Goal: Task Accomplishment & Management: Manage account settings

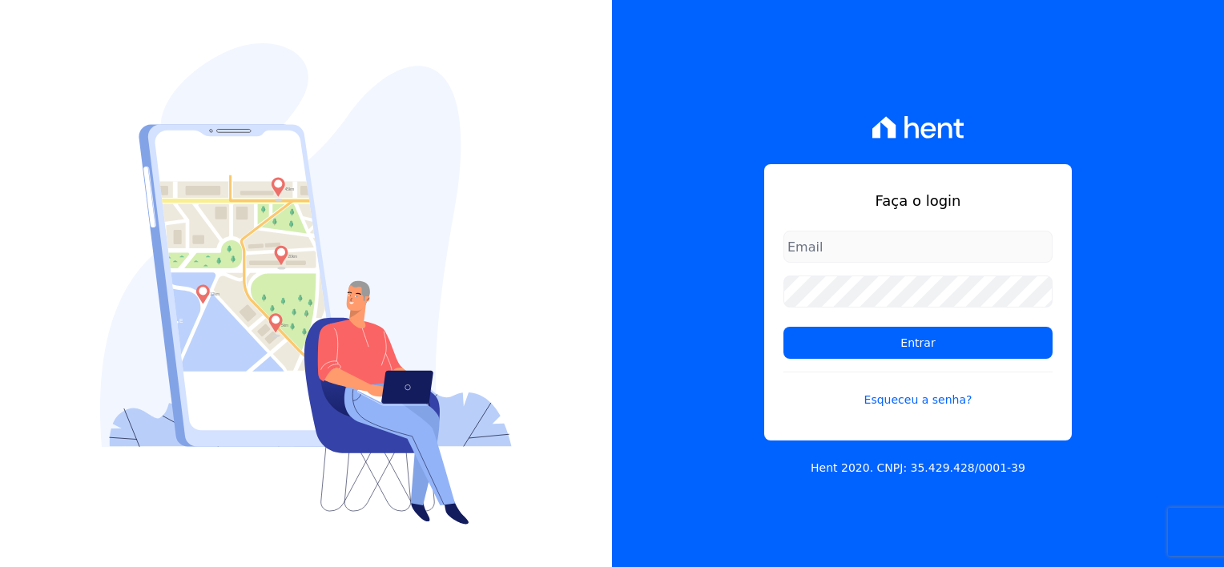
click at [828, 260] on input "email" at bounding box center [918, 247] width 269 height 32
type input "[EMAIL_ADDRESS][DOMAIN_NAME]"
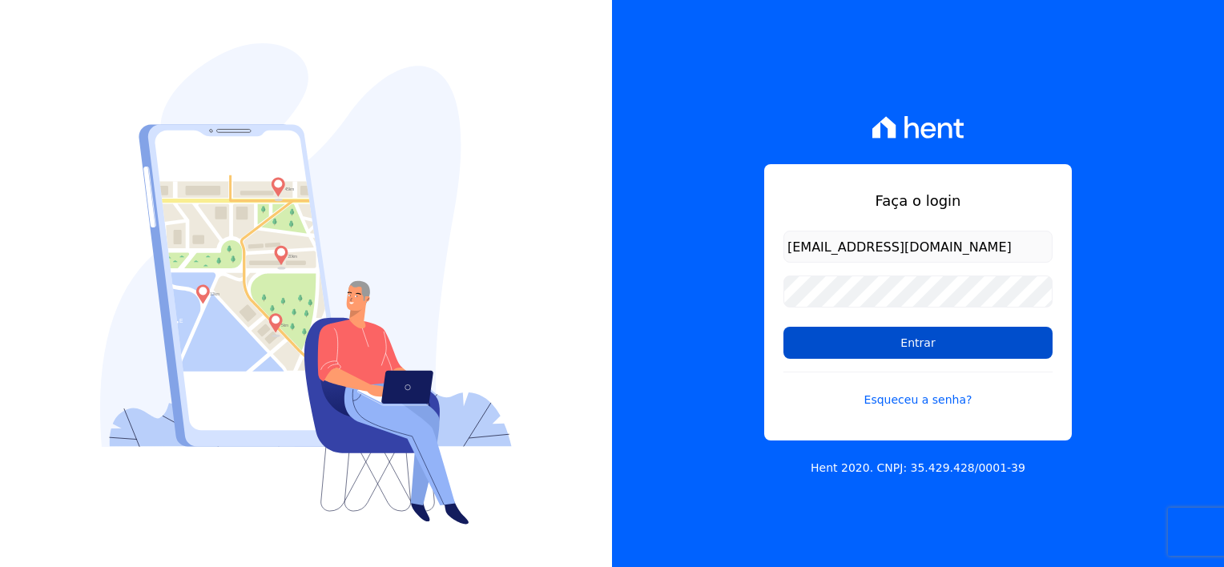
click at [978, 341] on input "Entrar" at bounding box center [918, 343] width 269 height 32
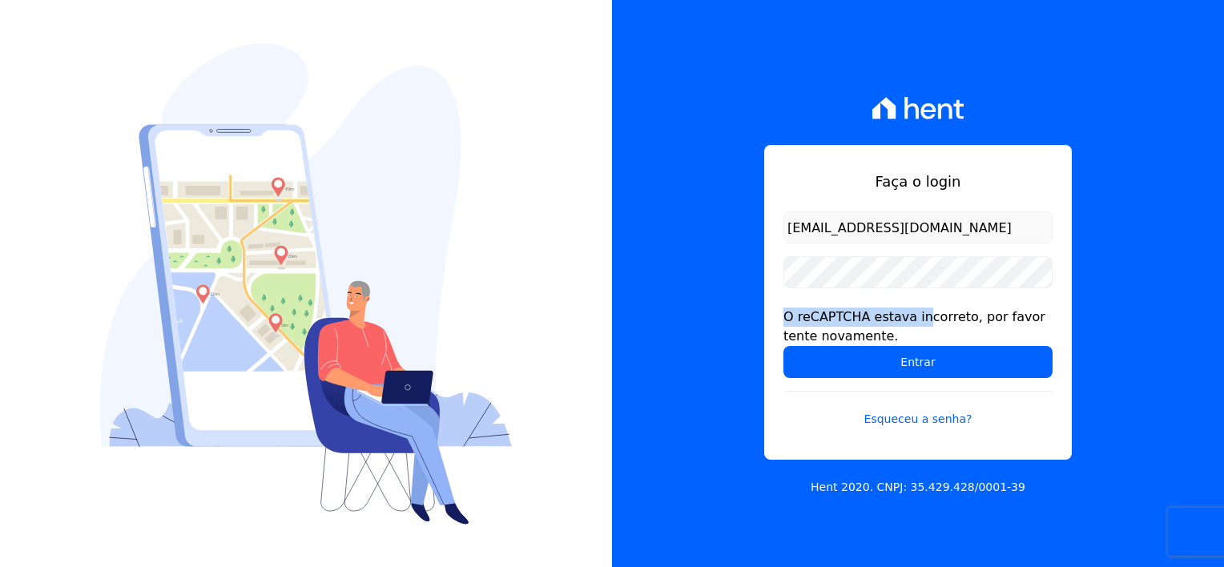
click at [853, 287] on form "thayna@graalengenharia.com.br O reCAPTCHA estava incorreto, por favor tente nov…" at bounding box center [918, 330] width 269 height 236
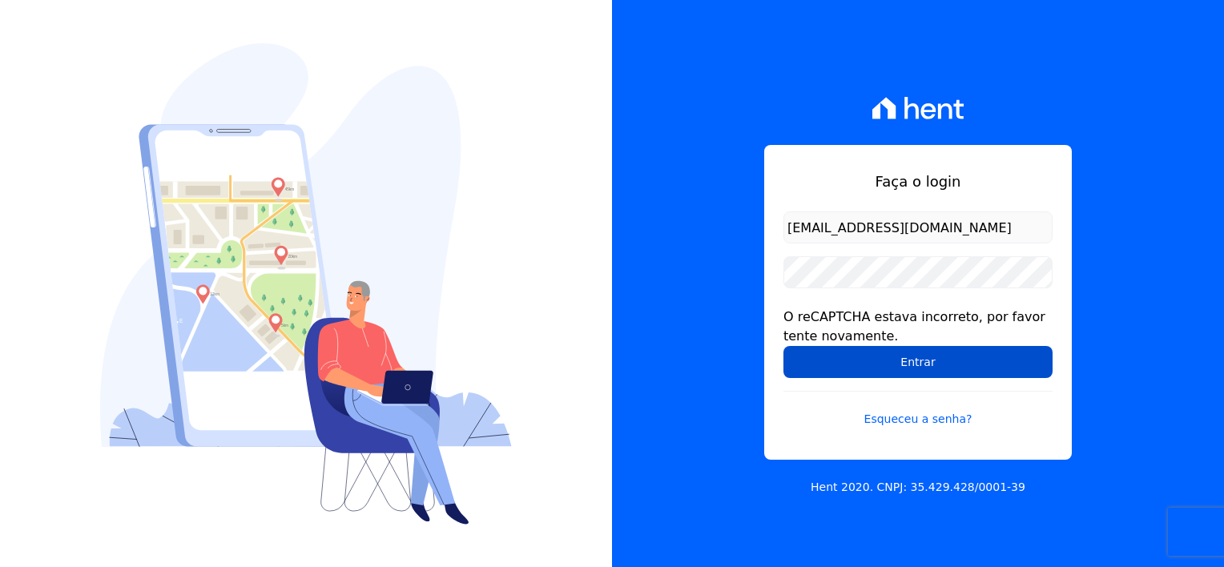
click at [904, 365] on input "Entrar" at bounding box center [918, 362] width 269 height 32
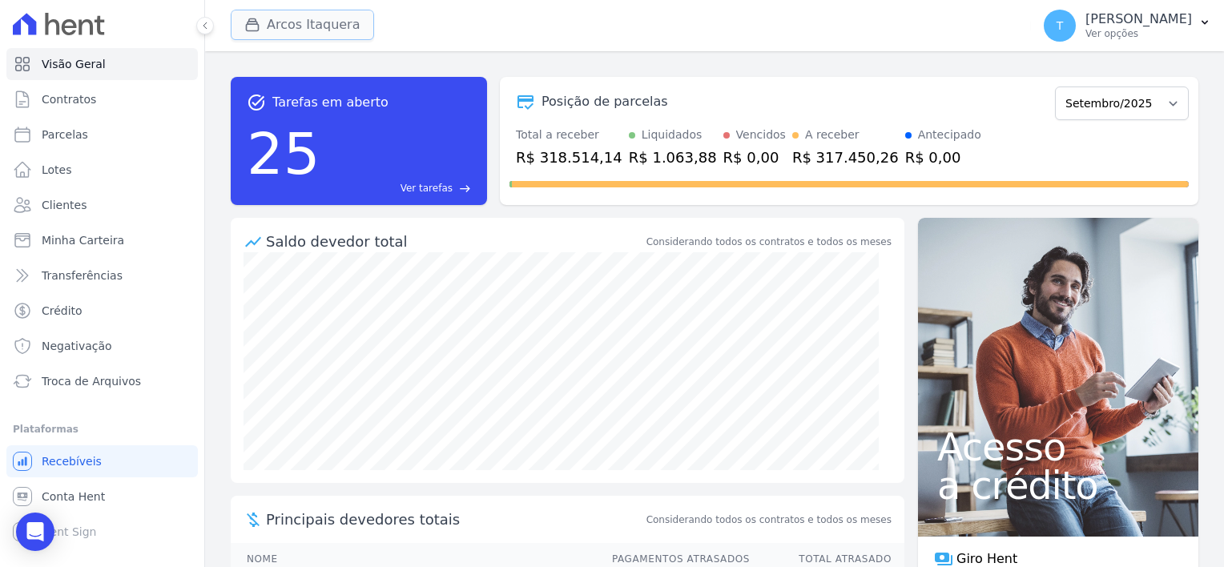
click at [266, 30] on div "button" at bounding box center [255, 25] width 22 height 16
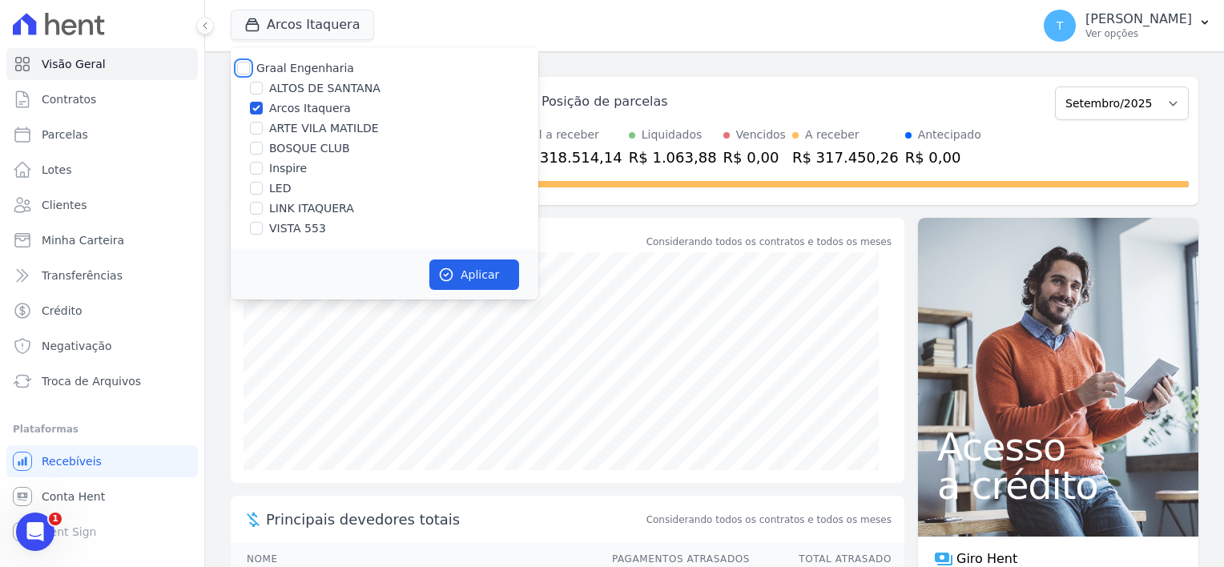
click at [243, 74] on input "Graal Engenharia" at bounding box center [243, 68] width 13 height 13
checkbox input "true"
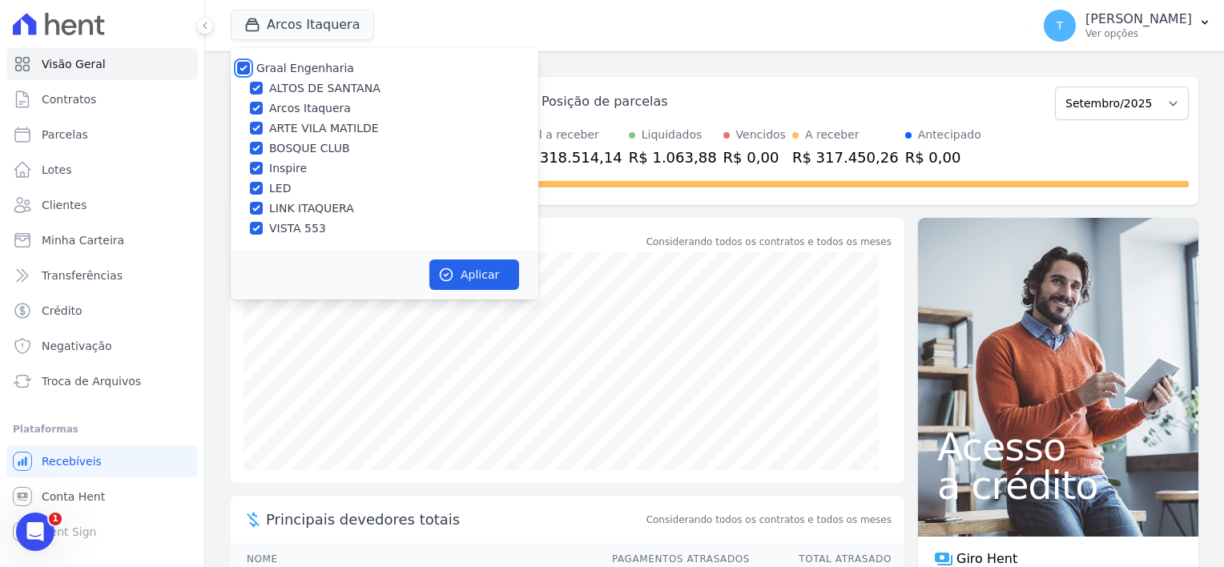
checkbox input "true"
click at [479, 268] on button "Aplicar" at bounding box center [475, 275] width 90 height 30
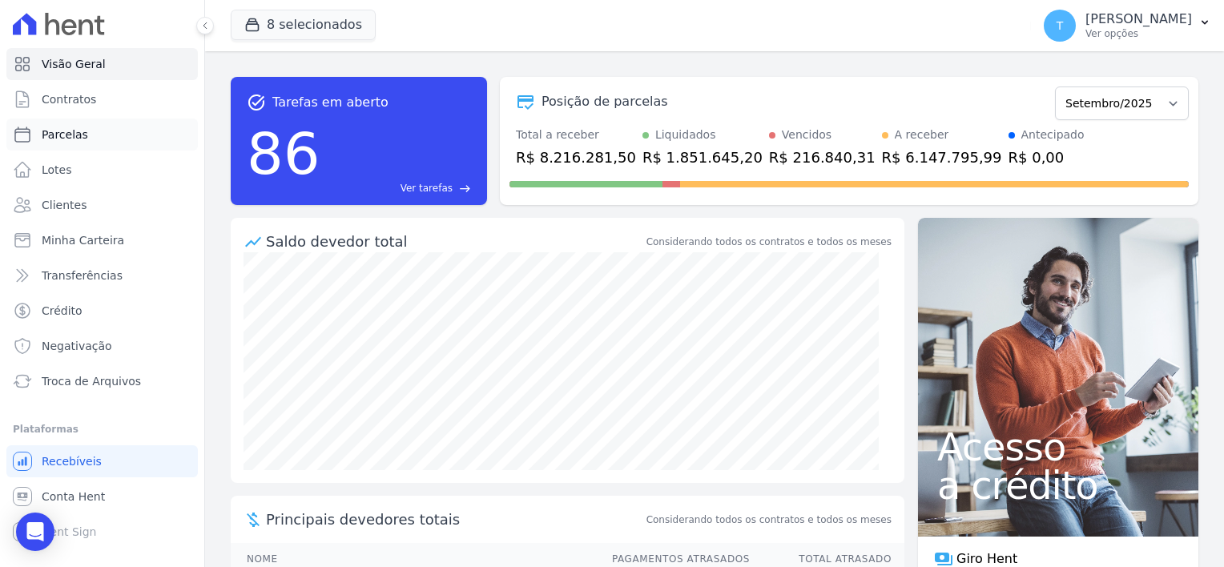
click at [80, 139] on span "Parcelas" at bounding box center [65, 135] width 46 height 16
select select
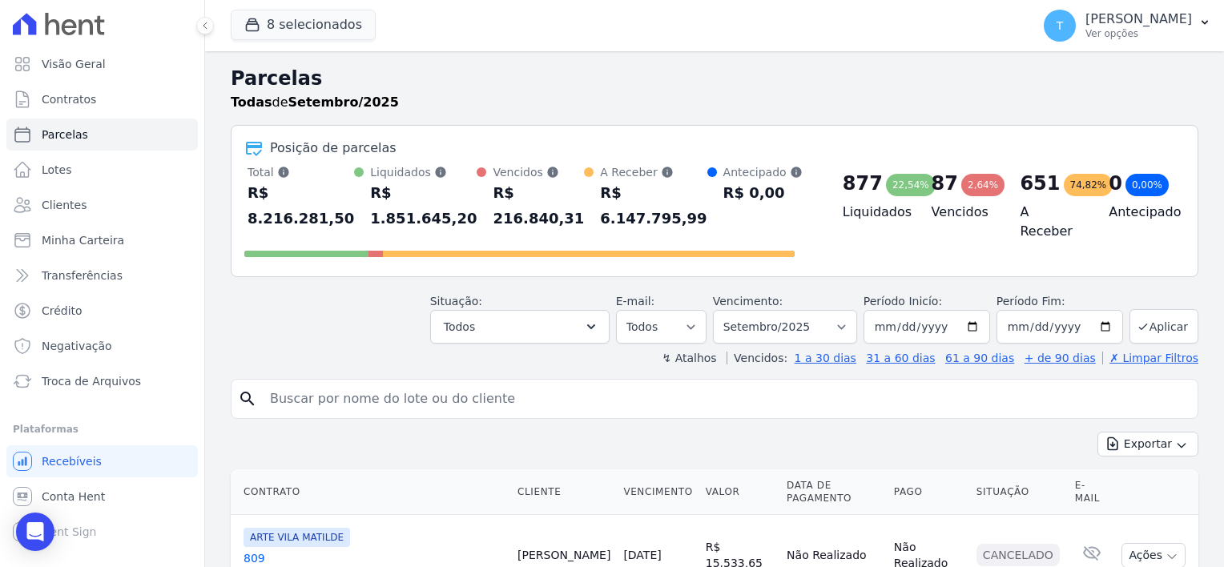
click at [290, 383] on input "search" at bounding box center [725, 399] width 931 height 32
paste input "[PERSON_NAME] [PERSON_NAME] [PERSON_NAME]"
type input "[PERSON_NAME] [PERSON_NAME] [PERSON_NAME]"
select select
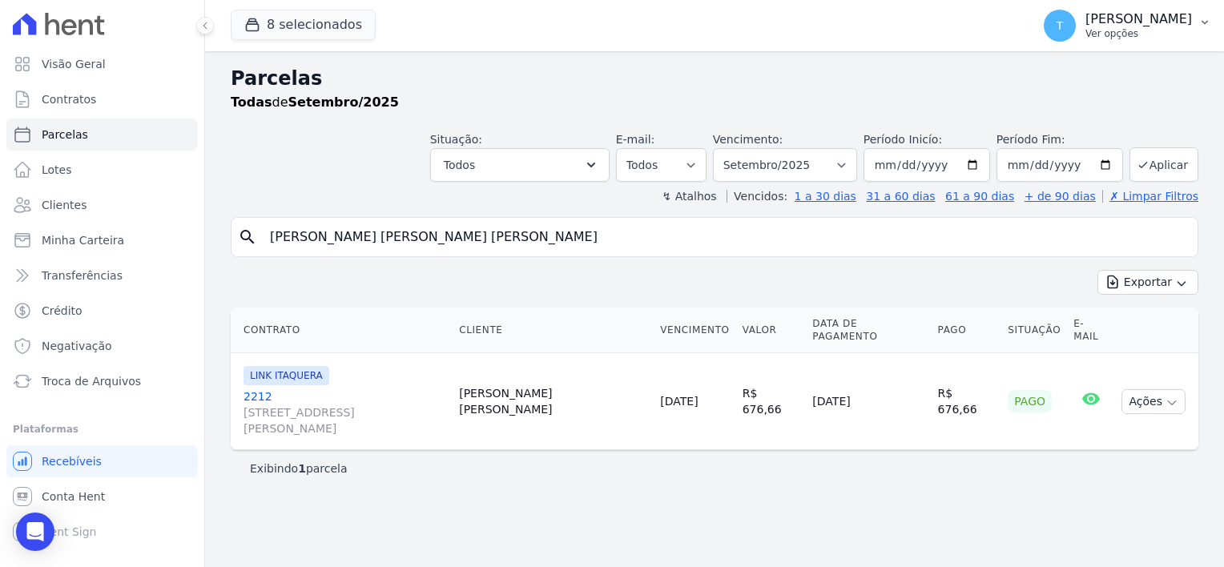
click at [1200, 22] on icon "button" at bounding box center [1205, 22] width 13 height 13
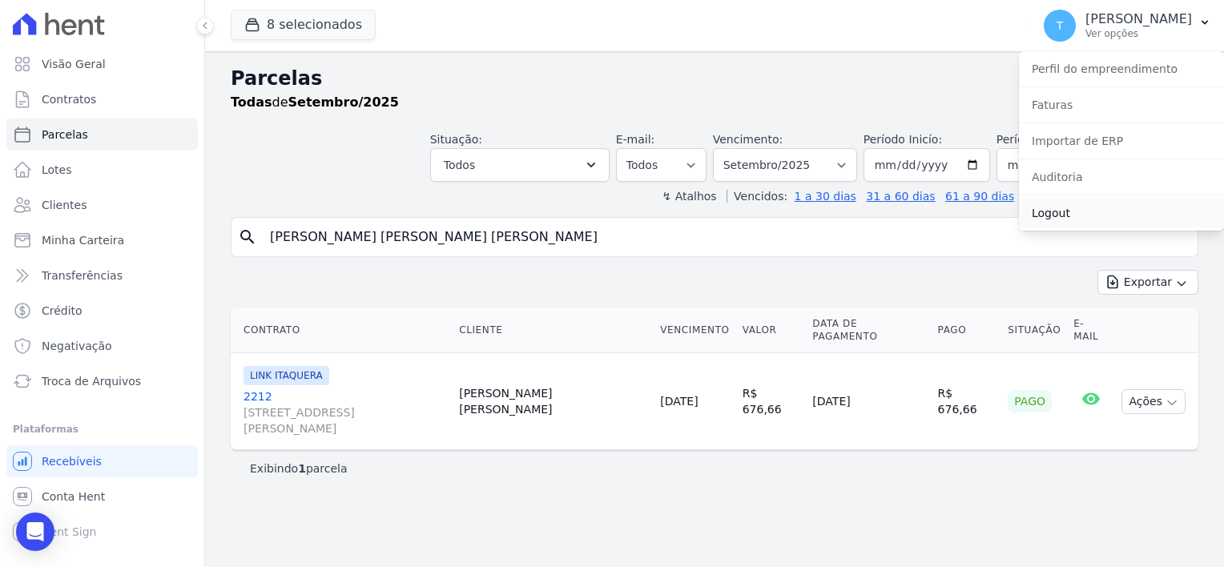
click at [1058, 210] on link "Logout" at bounding box center [1121, 213] width 205 height 29
